Goal: Transaction & Acquisition: Purchase product/service

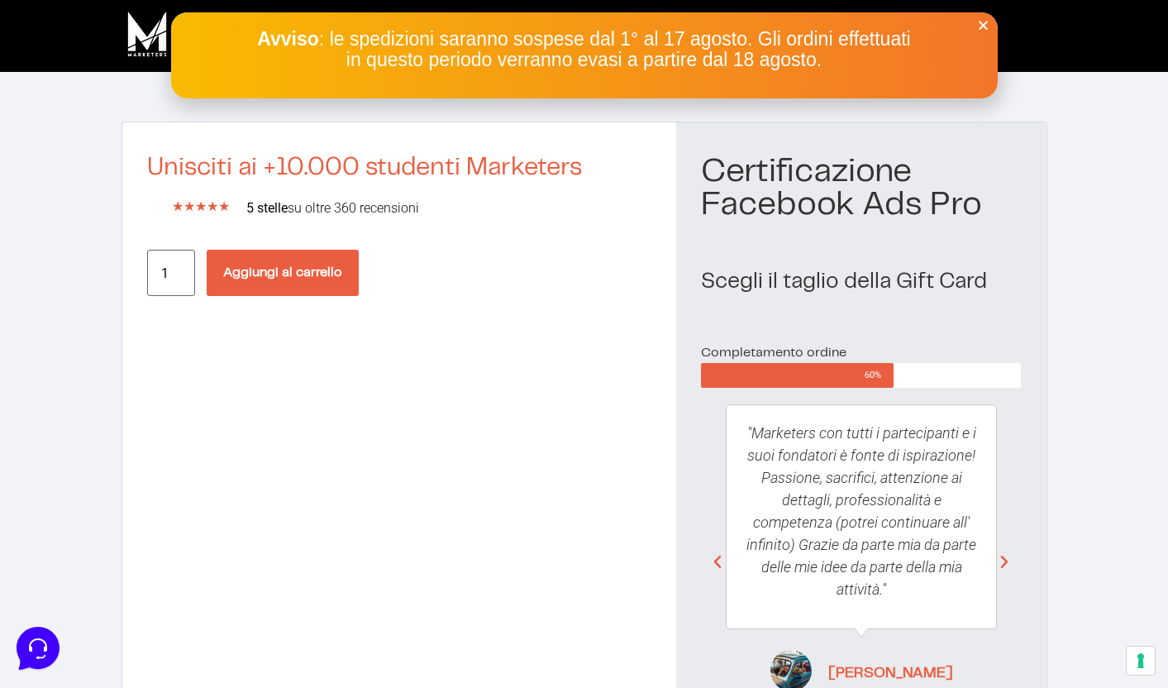
click at [981, 22] on icon "Close" at bounding box center [983, 25] width 12 height 12
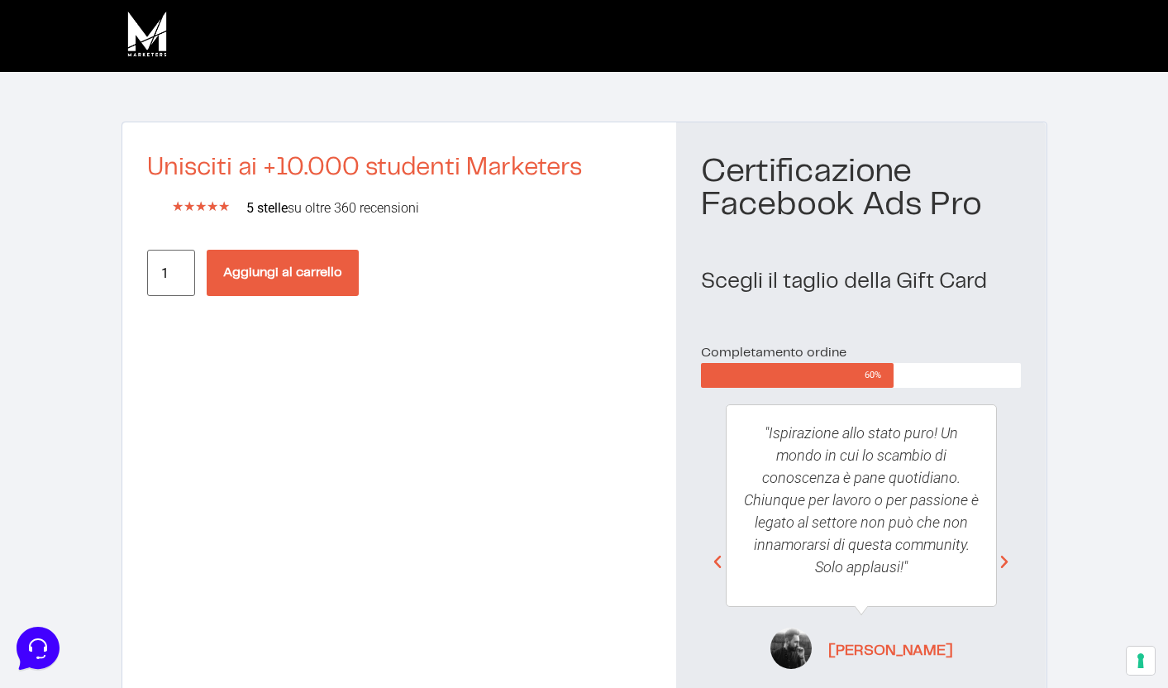
click at [347, 241] on div "Unisciti ai +10.000 studenti Marketers ★ ★ ★ ★ ★ 5/5 5 stelle su oltre 360 rece…" at bounding box center [399, 445] width 555 height 646
click at [331, 267] on button "Aggiungi al carrello" at bounding box center [283, 273] width 152 height 46
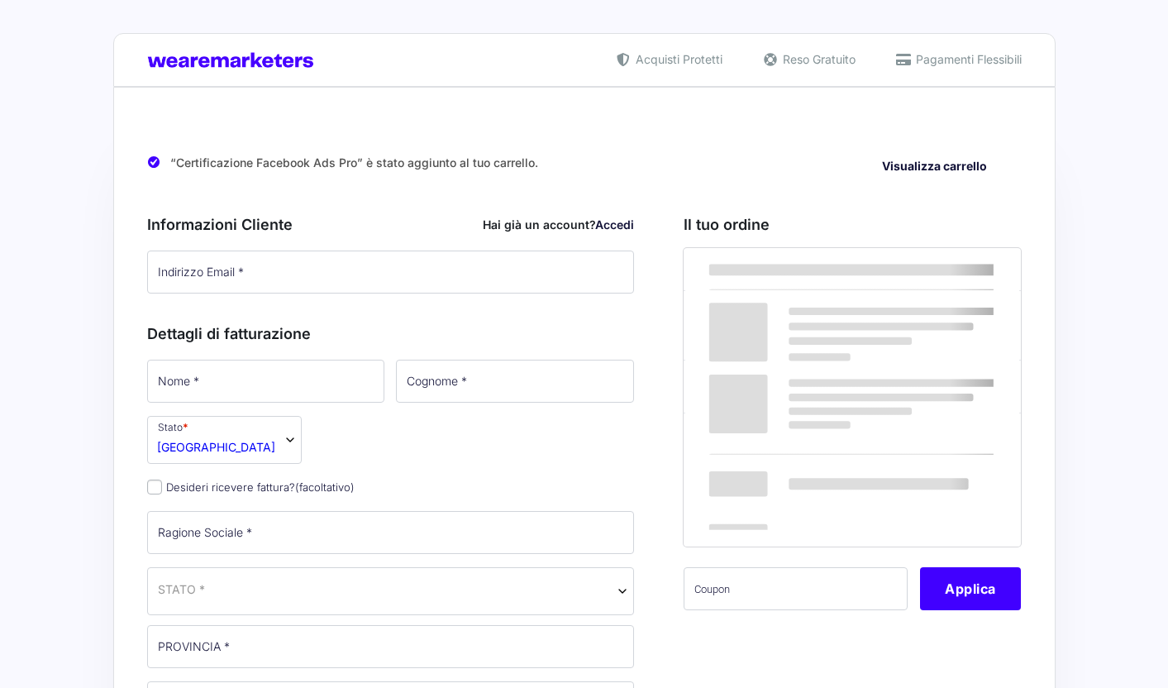
select select
